Goal: Check status

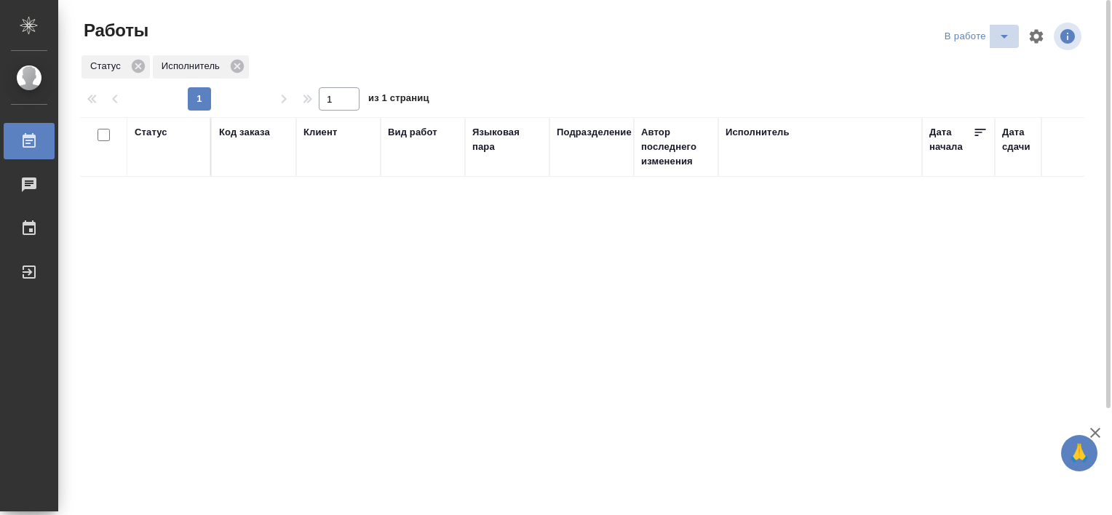
click at [1006, 38] on icon "split button" at bounding box center [1003, 36] width 17 height 17
click at [942, 66] on li "Стандартные настройки" at bounding box center [980, 65] width 140 height 23
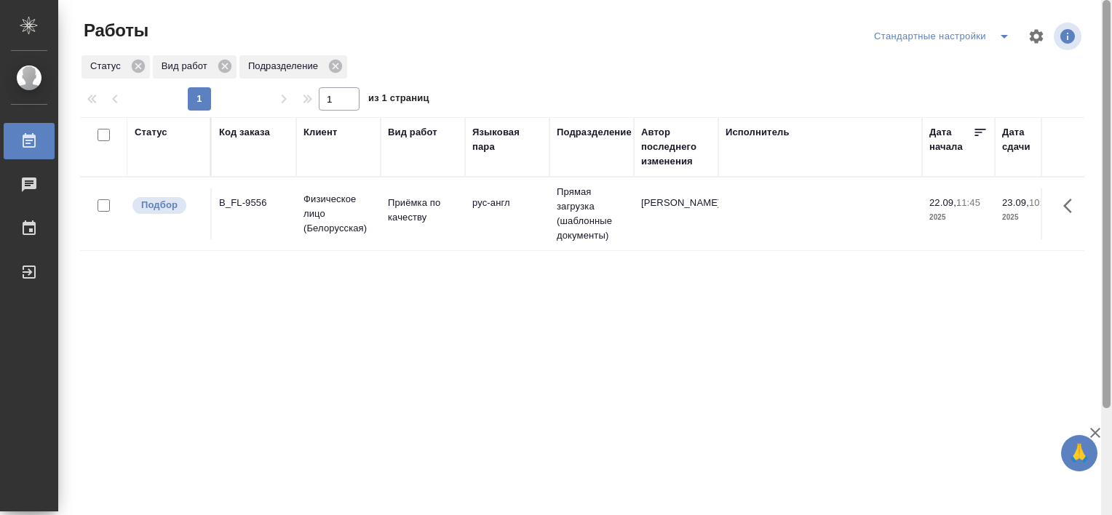
scroll to position [134, 0]
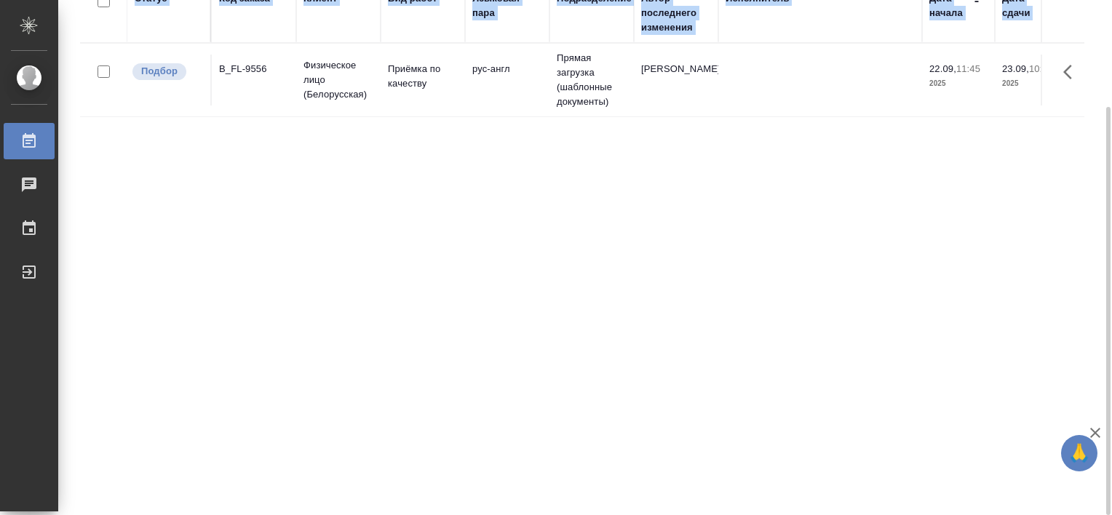
drag, startPoint x: 1111, startPoint y: 332, endPoint x: 1114, endPoint y: 452, distance: 120.1
click at [1111, 452] on html "🙏 .cls-1 fill:#fff; AWATERA [PERSON_NAME] Работы 0 Чаты График Выйти Работы Ста…" at bounding box center [556, 257] width 1112 height 515
click at [465, 493] on div "Статус Код заказа Клиент Вид работ Языковая пара Подразделение Автор последнего…" at bounding box center [582, 245] width 1004 height 524
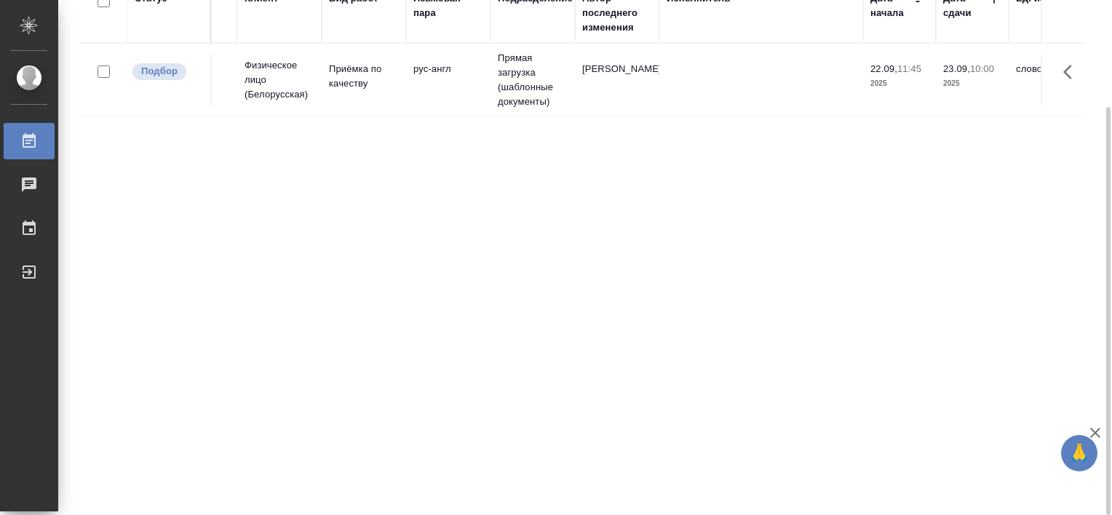
scroll to position [0, 0]
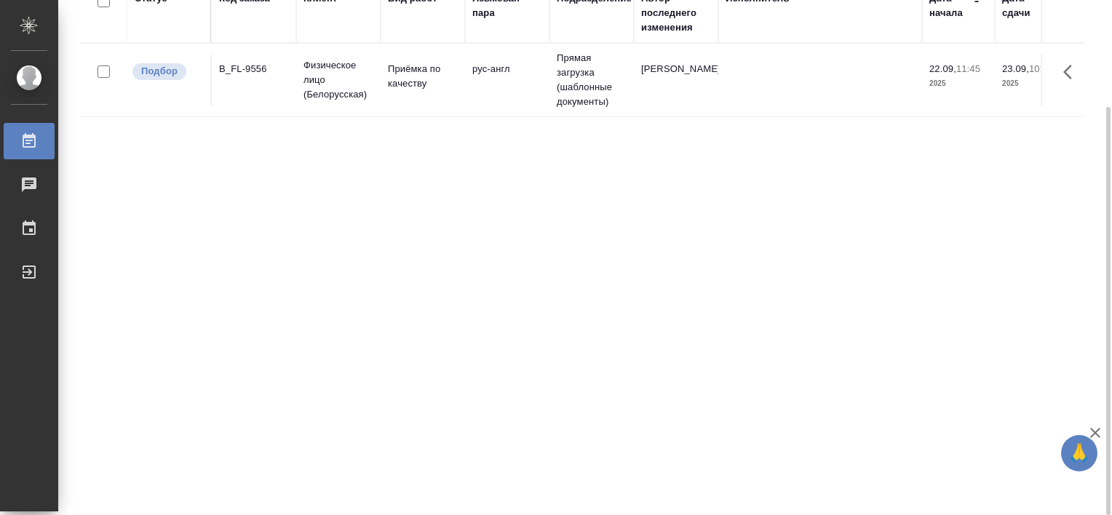
click at [240, 59] on td "B_FL-9556" at bounding box center [254, 80] width 84 height 51
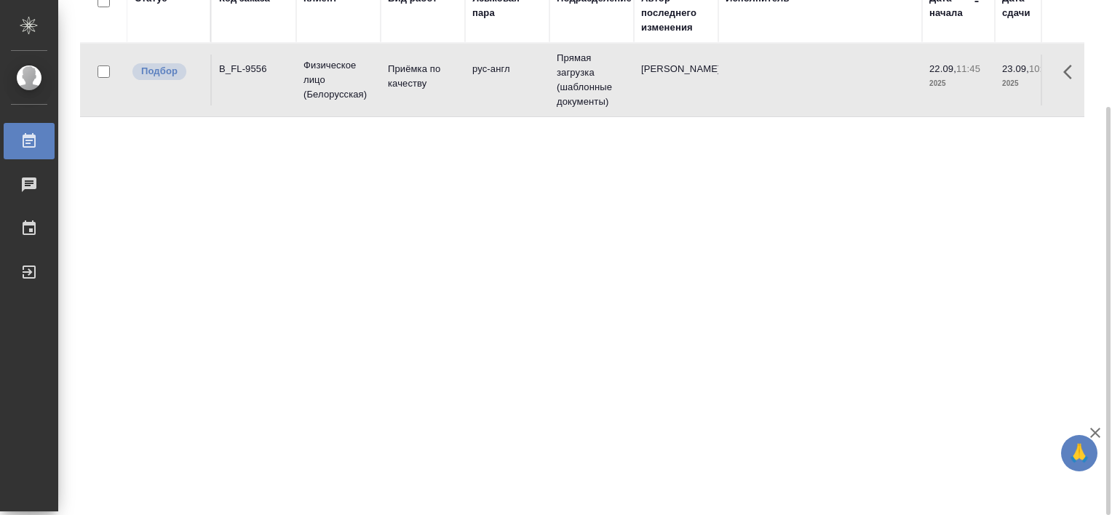
click at [240, 59] on td "B_FL-9556" at bounding box center [254, 80] width 84 height 51
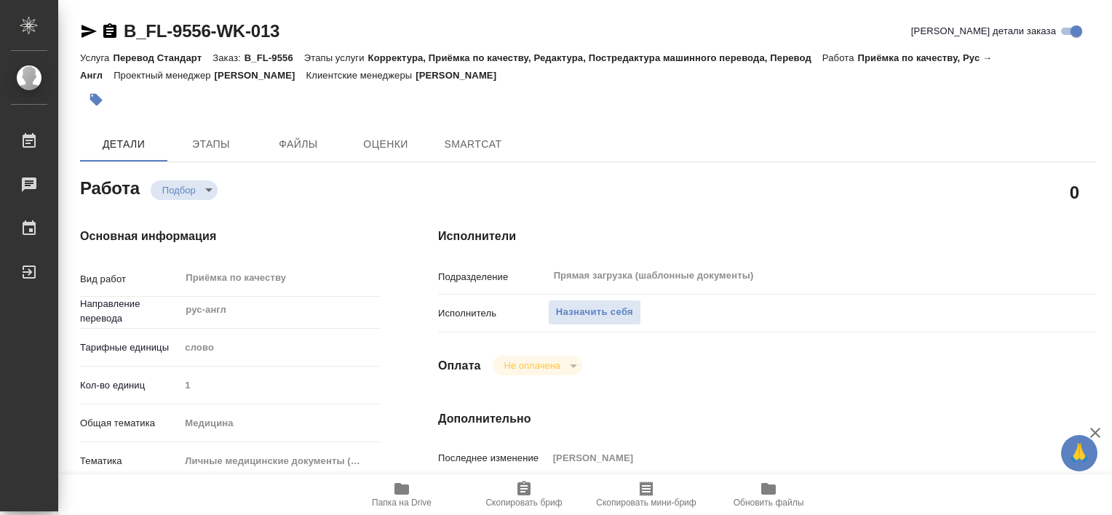
type textarea "x"
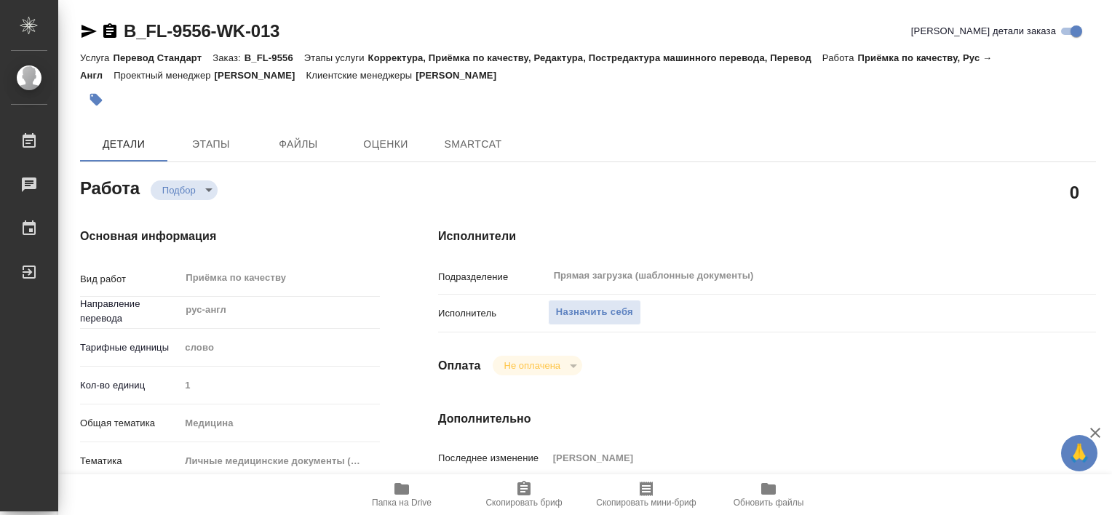
type textarea "x"
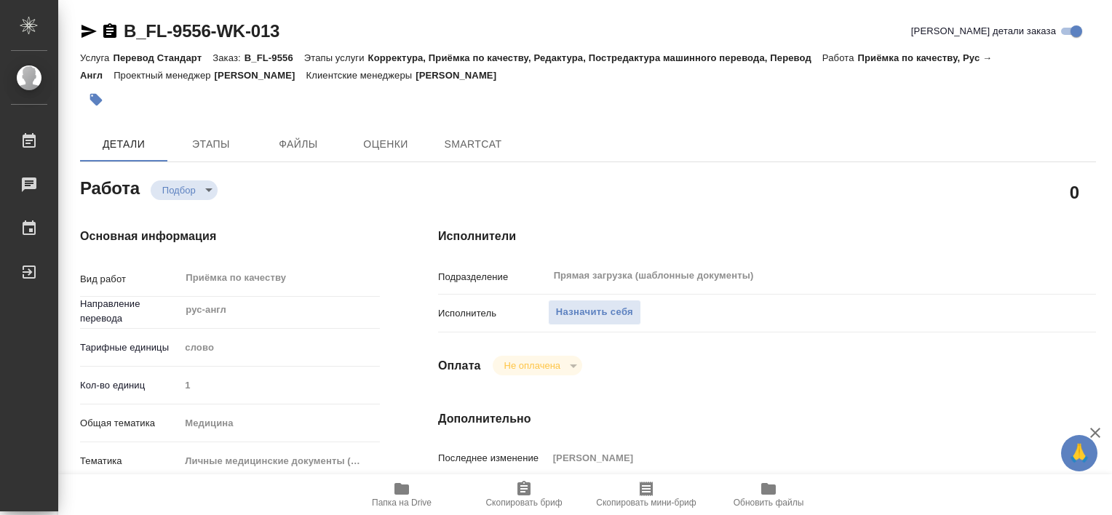
type textarea "x"
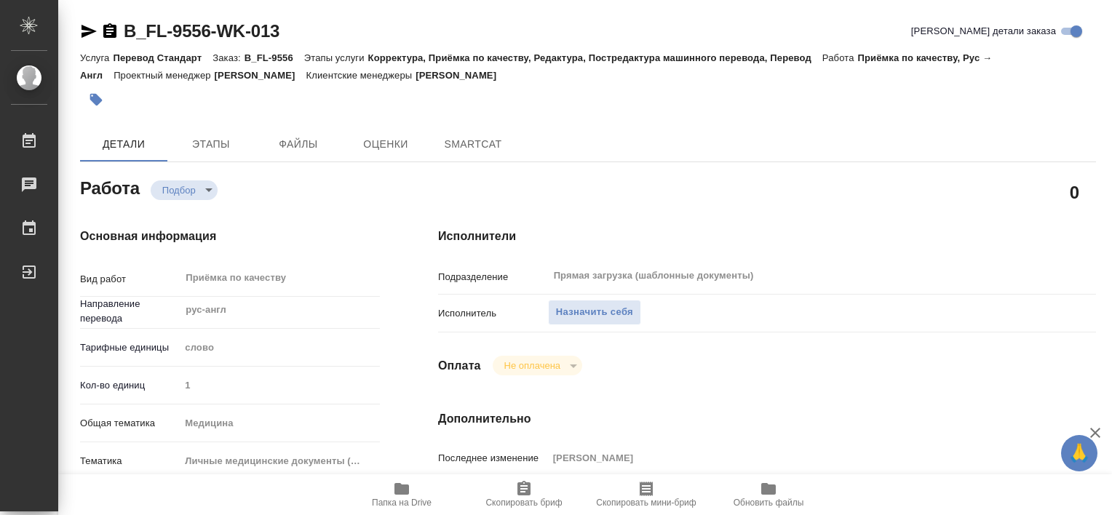
type textarea "x"
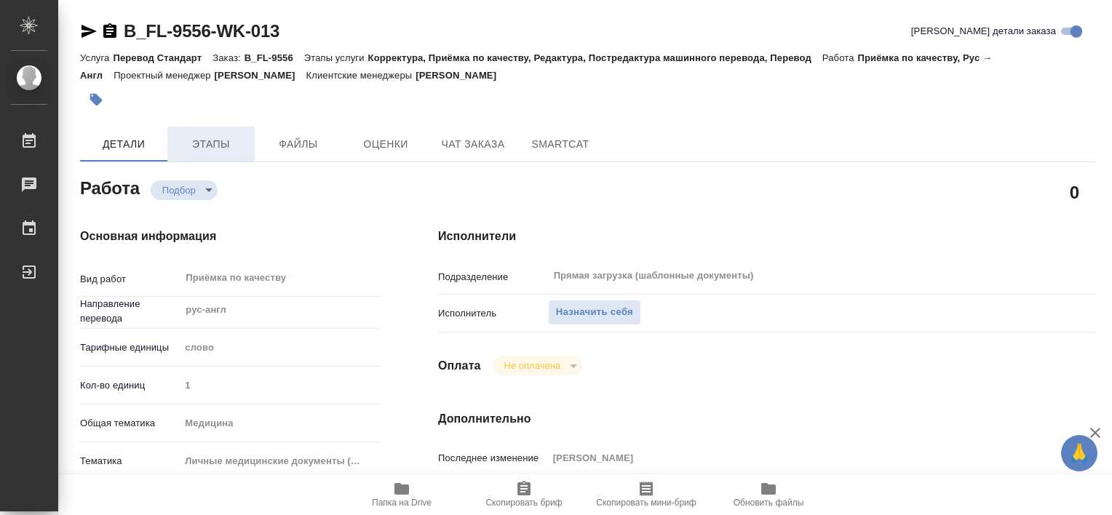
type textarea "x"
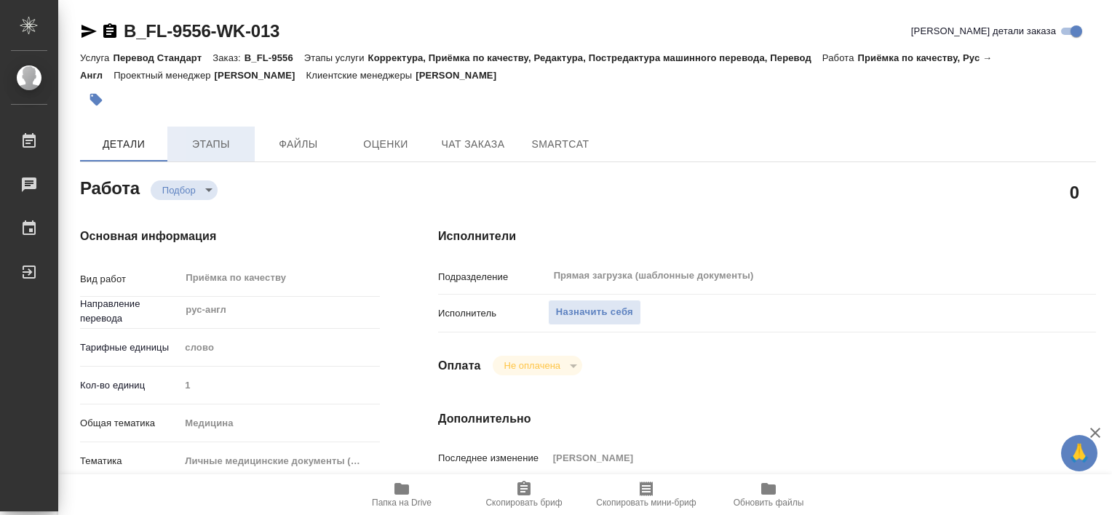
click at [229, 151] on span "Этапы" at bounding box center [211, 144] width 70 height 18
type textarea "x"
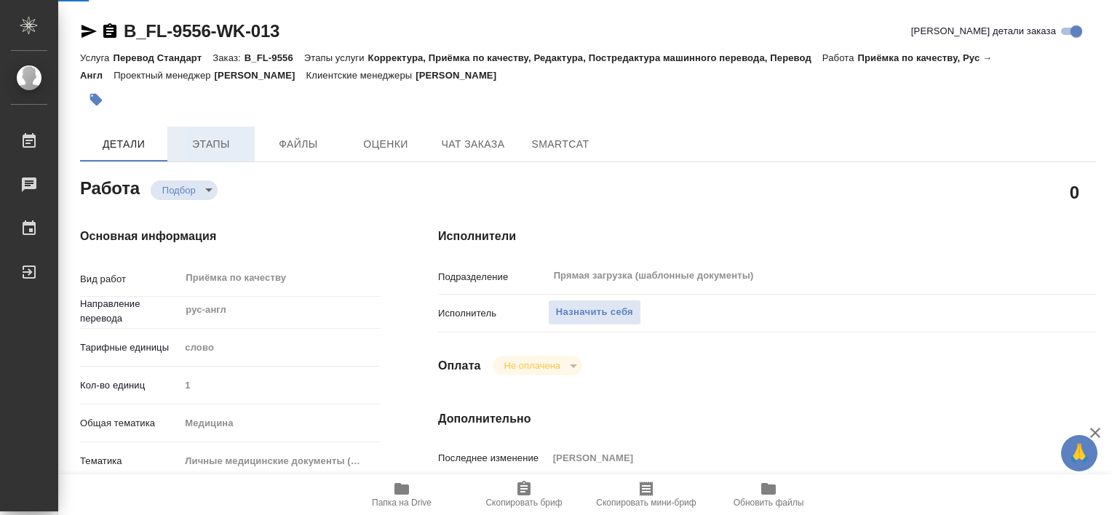
type textarea "x"
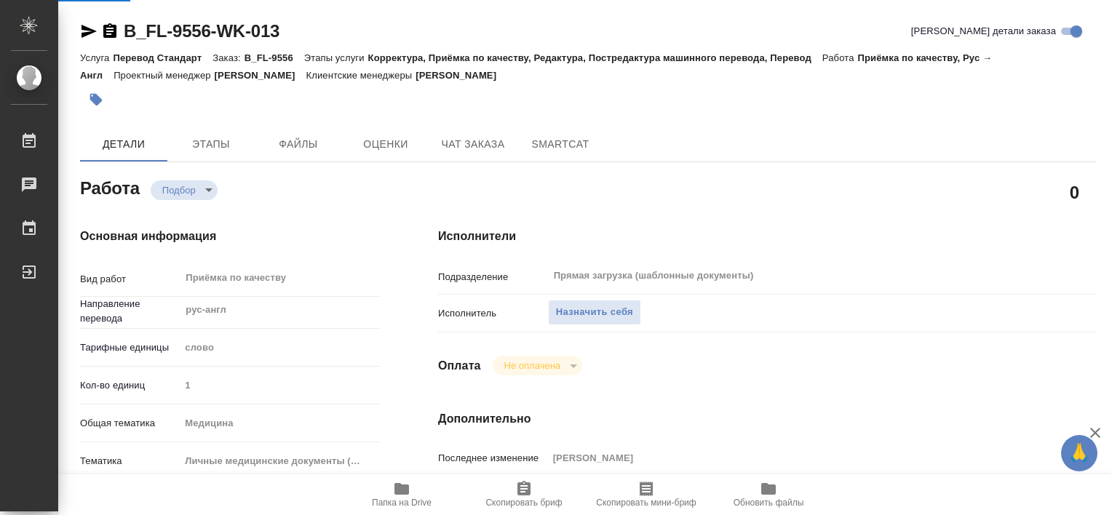
type textarea "x"
